Goal: Information Seeking & Learning: Compare options

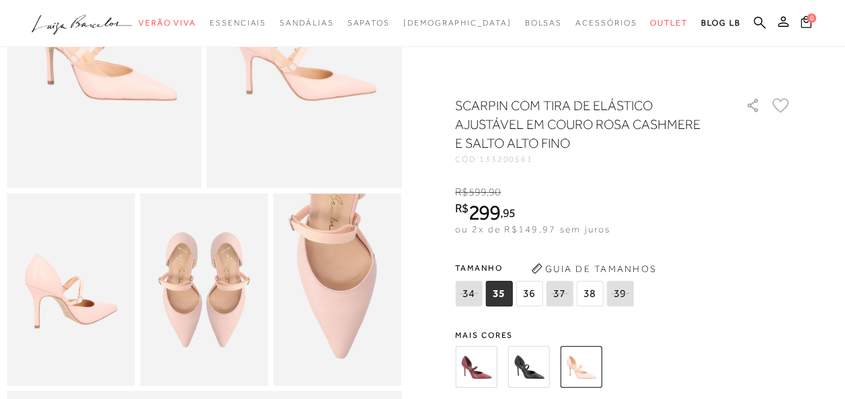
scroll to position [202, 0]
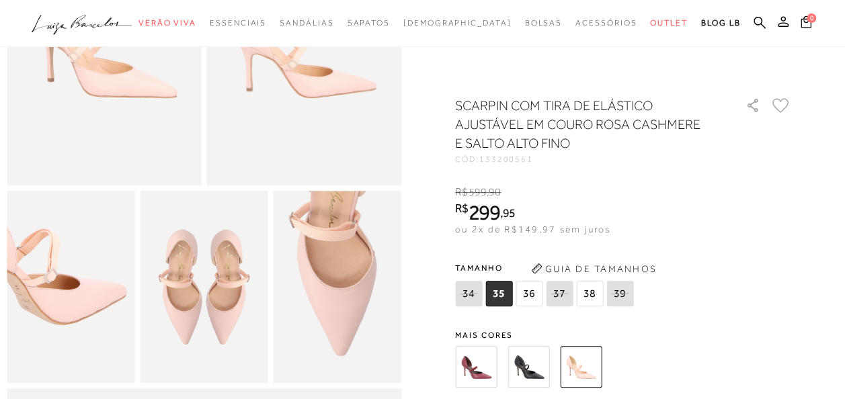
click at [106, 330] on img at bounding box center [33, 256] width 256 height 384
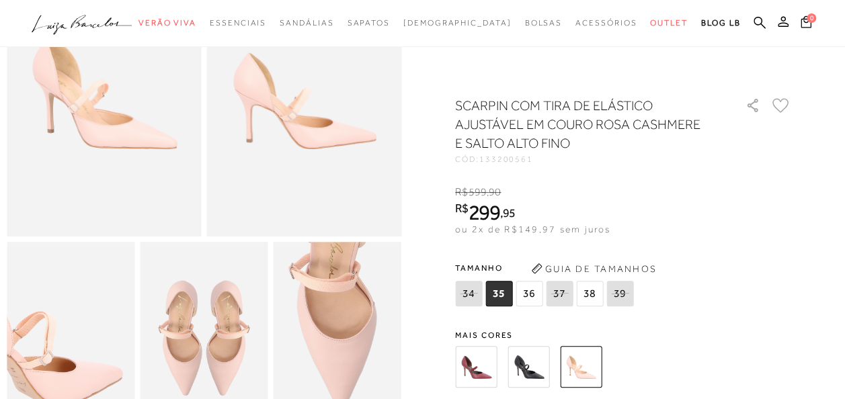
scroll to position [134, 0]
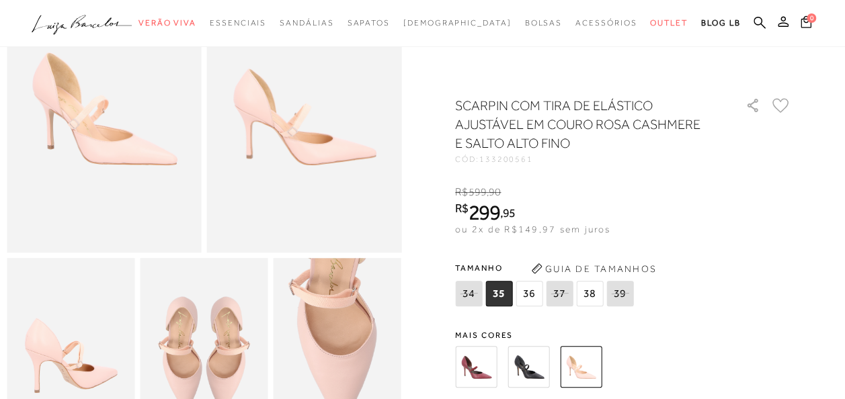
click at [120, 180] on img at bounding box center [104, 107] width 195 height 292
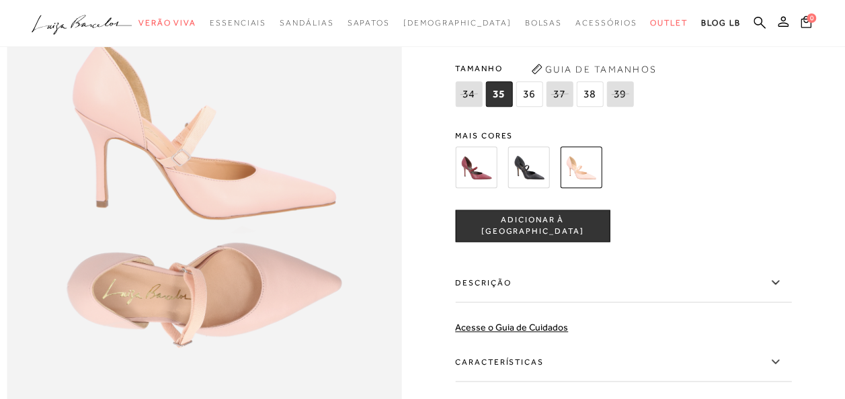
scroll to position [672, 0]
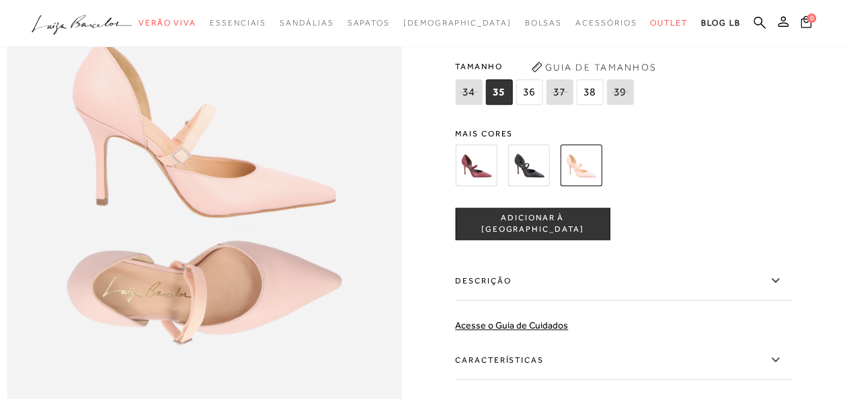
click at [549, 186] on img at bounding box center [529, 166] width 42 height 42
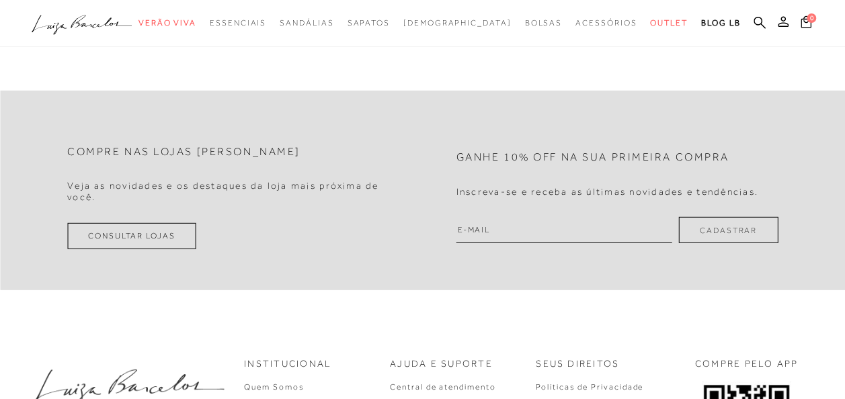
scroll to position [1748, 0]
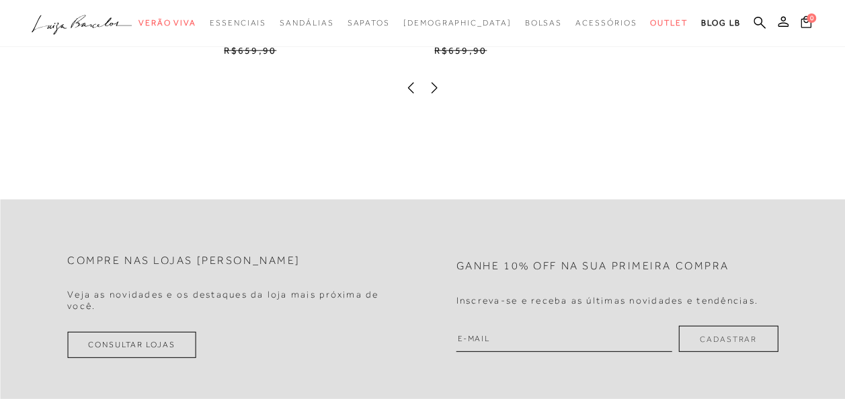
click at [436, 97] on link at bounding box center [434, 91] width 13 height 11
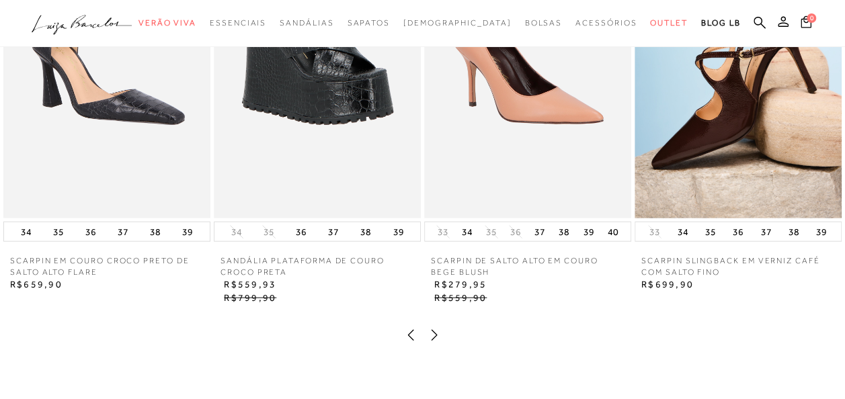
scroll to position [1479, 0]
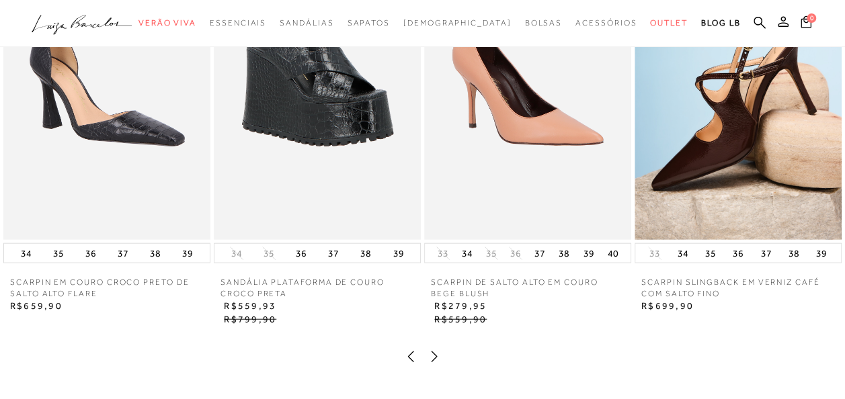
click at [557, 118] on img at bounding box center [527, 84] width 207 height 311
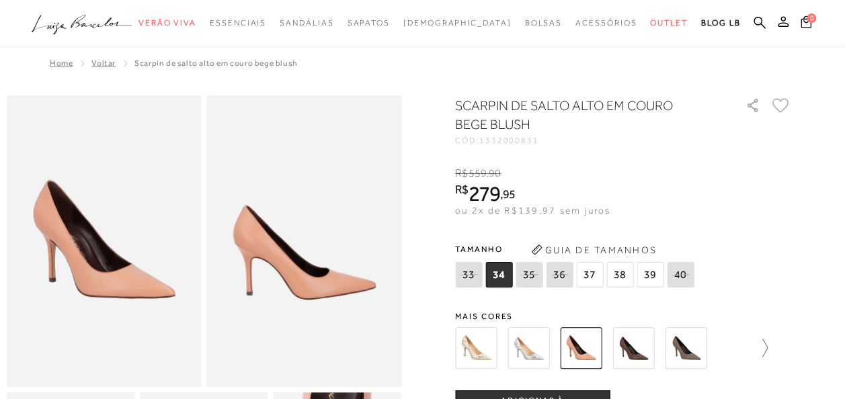
click at [768, 340] on icon at bounding box center [758, 348] width 19 height 19
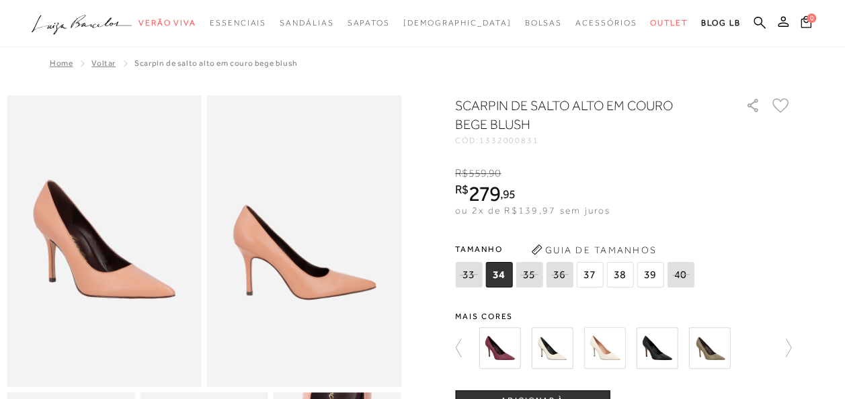
click at [655, 344] on img at bounding box center [657, 348] width 42 height 42
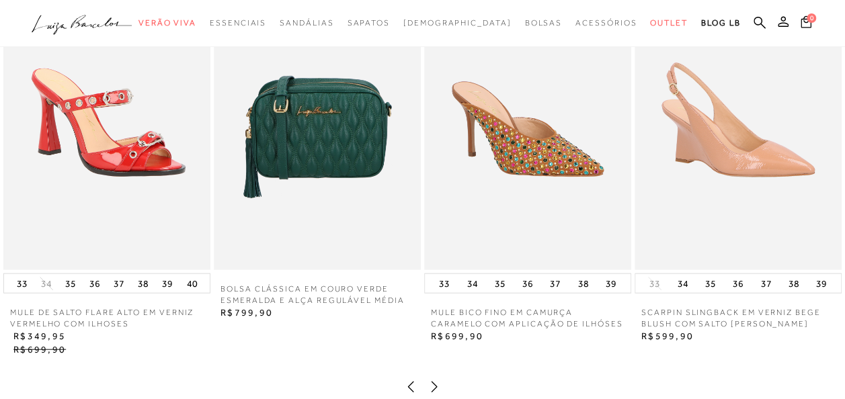
scroll to position [1479, 0]
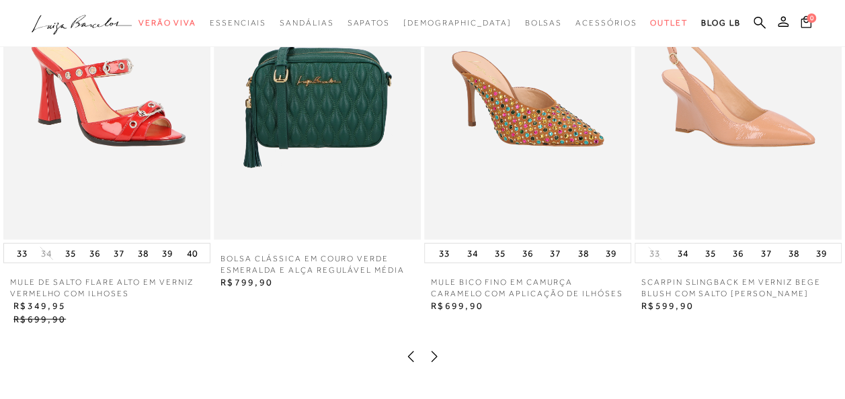
click at [584, 177] on img at bounding box center [527, 84] width 207 height 311
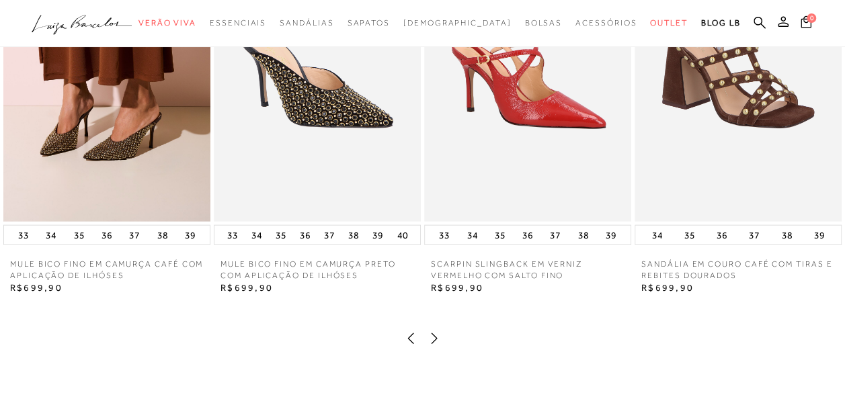
scroll to position [1479, 0]
